Goal: Check status

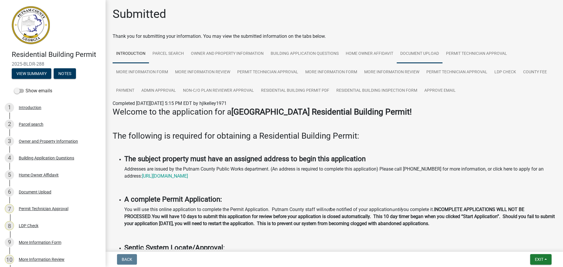
click at [424, 52] on link "Document Upload" at bounding box center [420, 54] width 46 height 19
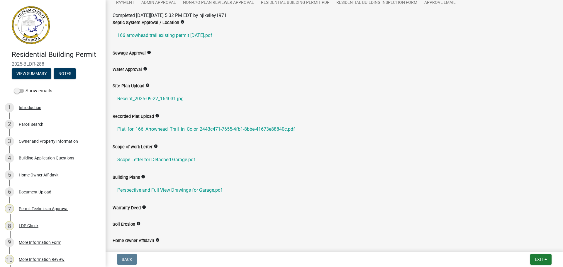
scroll to position [117, 0]
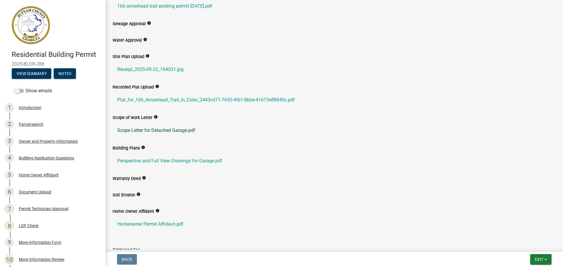
click at [160, 129] on link "Scope Letter for Detached Garage.pdf" at bounding box center [334, 130] width 443 height 14
click at [160, 158] on link "Perspective and Full View Drawings for Garage.pdf" at bounding box center [334, 161] width 443 height 14
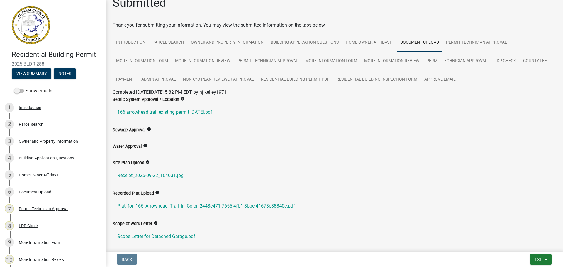
scroll to position [0, 0]
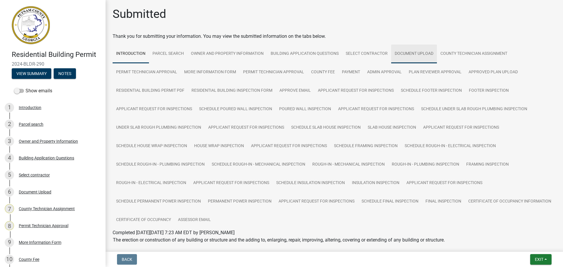
click at [404, 55] on link "Document Upload" at bounding box center [414, 54] width 46 height 19
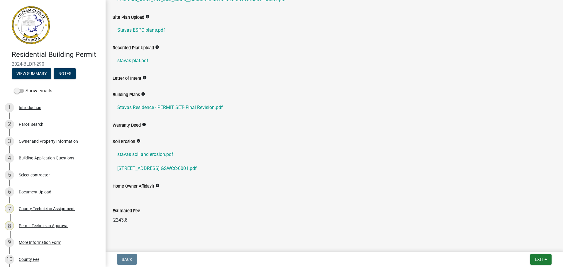
scroll to position [311, 0]
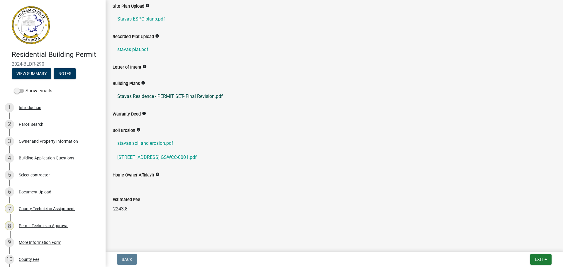
click at [157, 98] on link "Stavas Residence - PERMIT SET- Final Revision.pdf" at bounding box center [334, 96] width 443 height 14
click at [151, 157] on link "161 South Rock Island Drive GSWCC-0001.pdf" at bounding box center [334, 157] width 443 height 14
click at [189, 96] on link "Stavas Residence - PERMIT SET- Final Revision.pdf" at bounding box center [334, 96] width 443 height 14
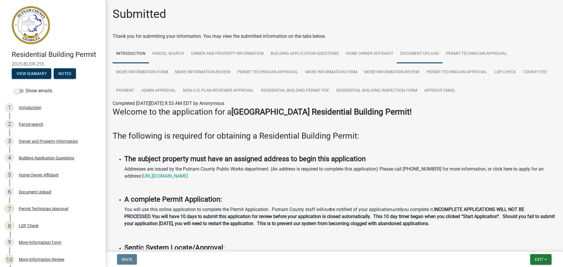
click at [425, 53] on link "Document Upload" at bounding box center [420, 54] width 46 height 19
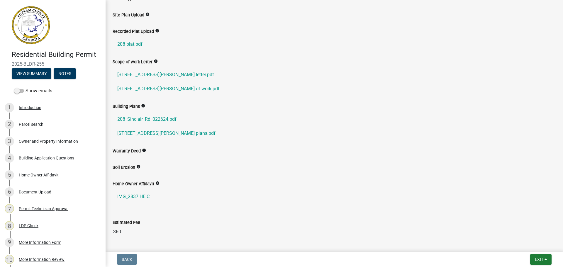
scroll to position [147, 0]
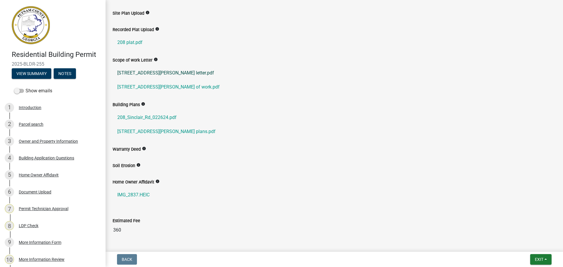
click at [145, 73] on link "208 sinclair rd letter.pdf" at bounding box center [334, 73] width 443 height 14
click at [143, 116] on link "208_Sinclair_Rd_022624.pdf" at bounding box center [334, 117] width 443 height 14
click at [158, 129] on link "208 sinclair rd plans.pdf" at bounding box center [334, 132] width 443 height 14
click at [149, 87] on link "208 Sinclair rd scope of work.pdf" at bounding box center [334, 87] width 443 height 14
